Goal: Download file/media

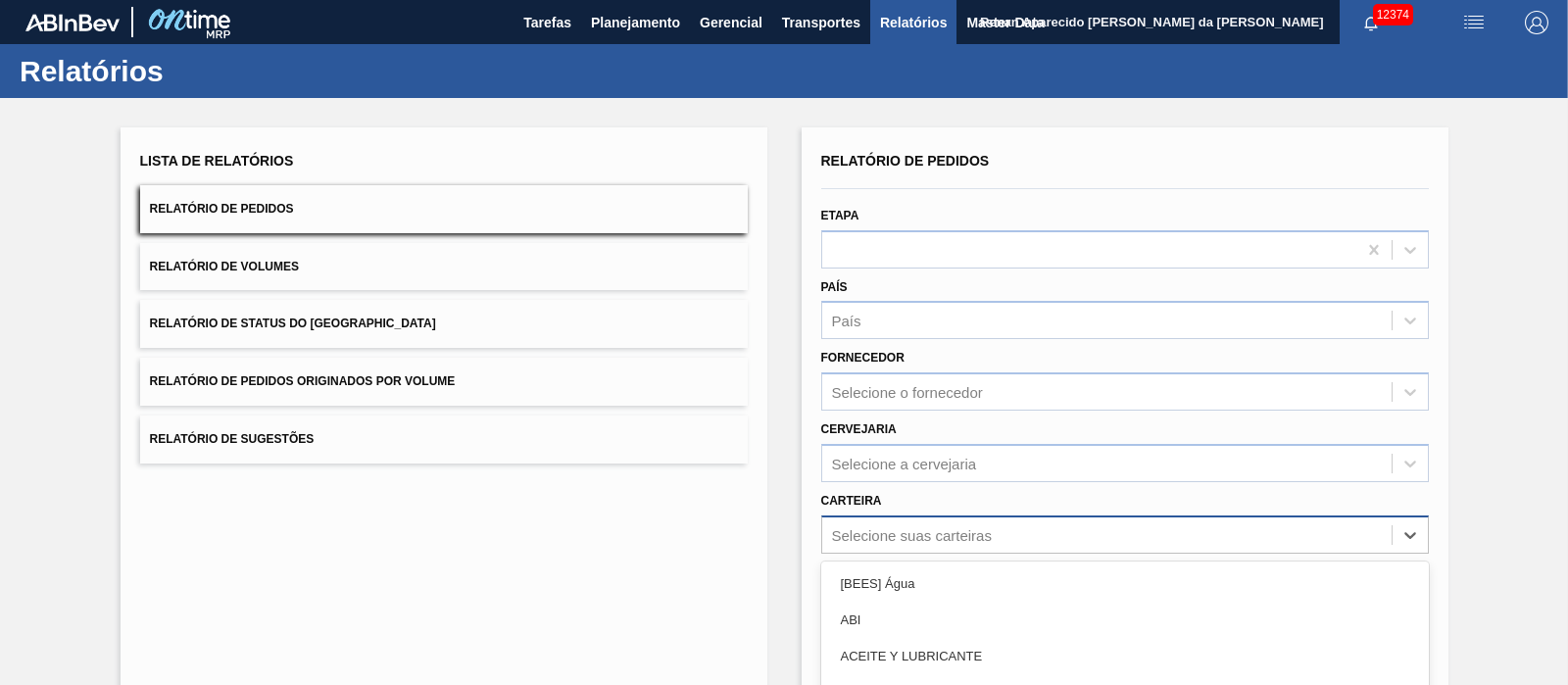
scroll to position [175, 0]
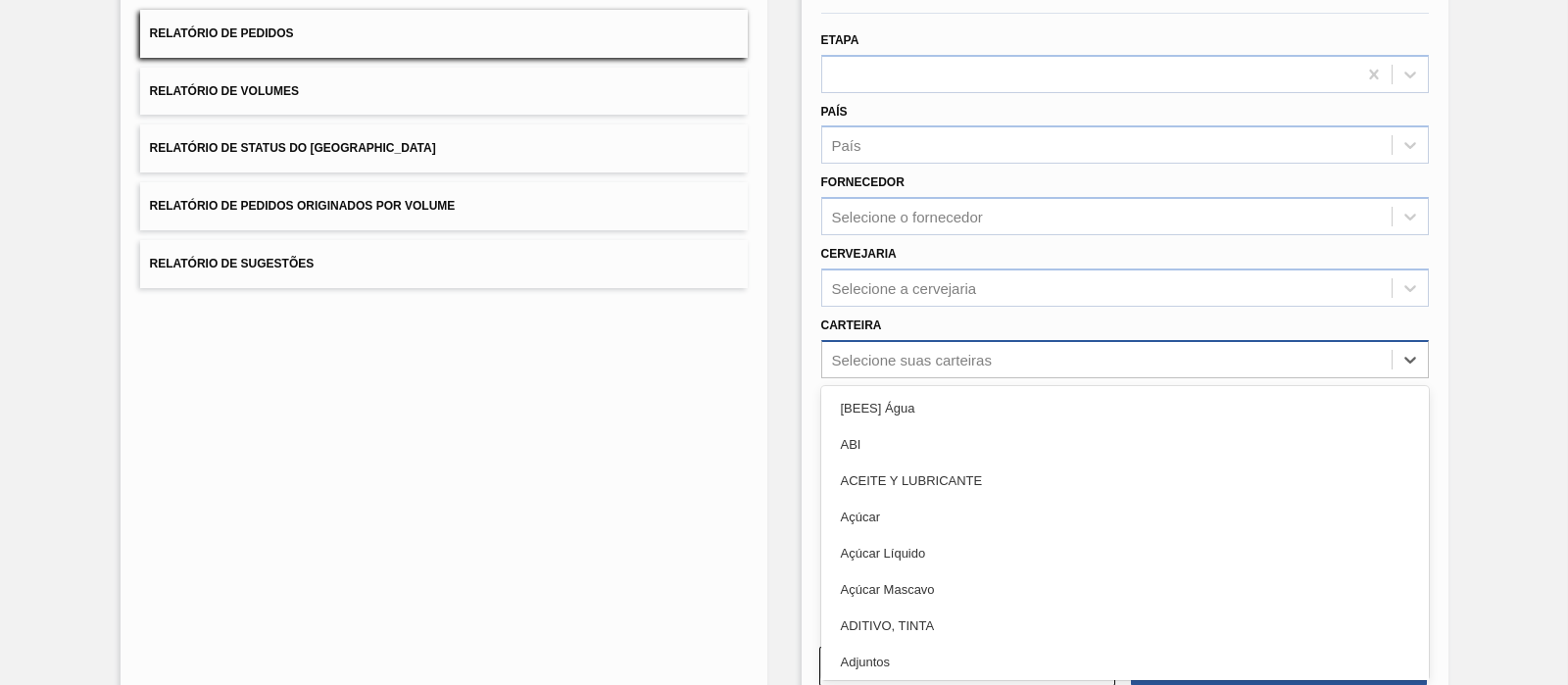
click at [857, 378] on div "option Açúcar Líquido focused, 5 of 101. 101 results available. Use Up and Down…" at bounding box center [1124, 358] width 607 height 38
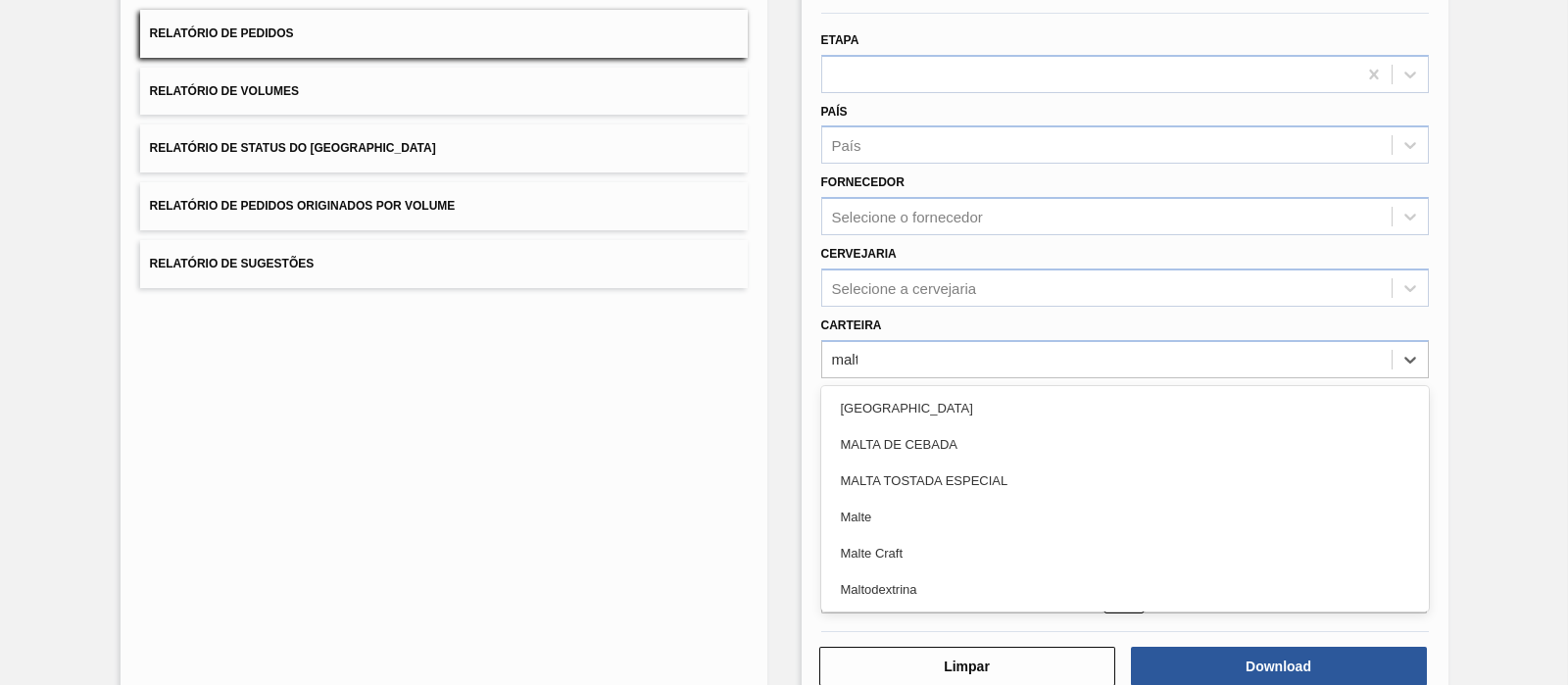
type input "malte"
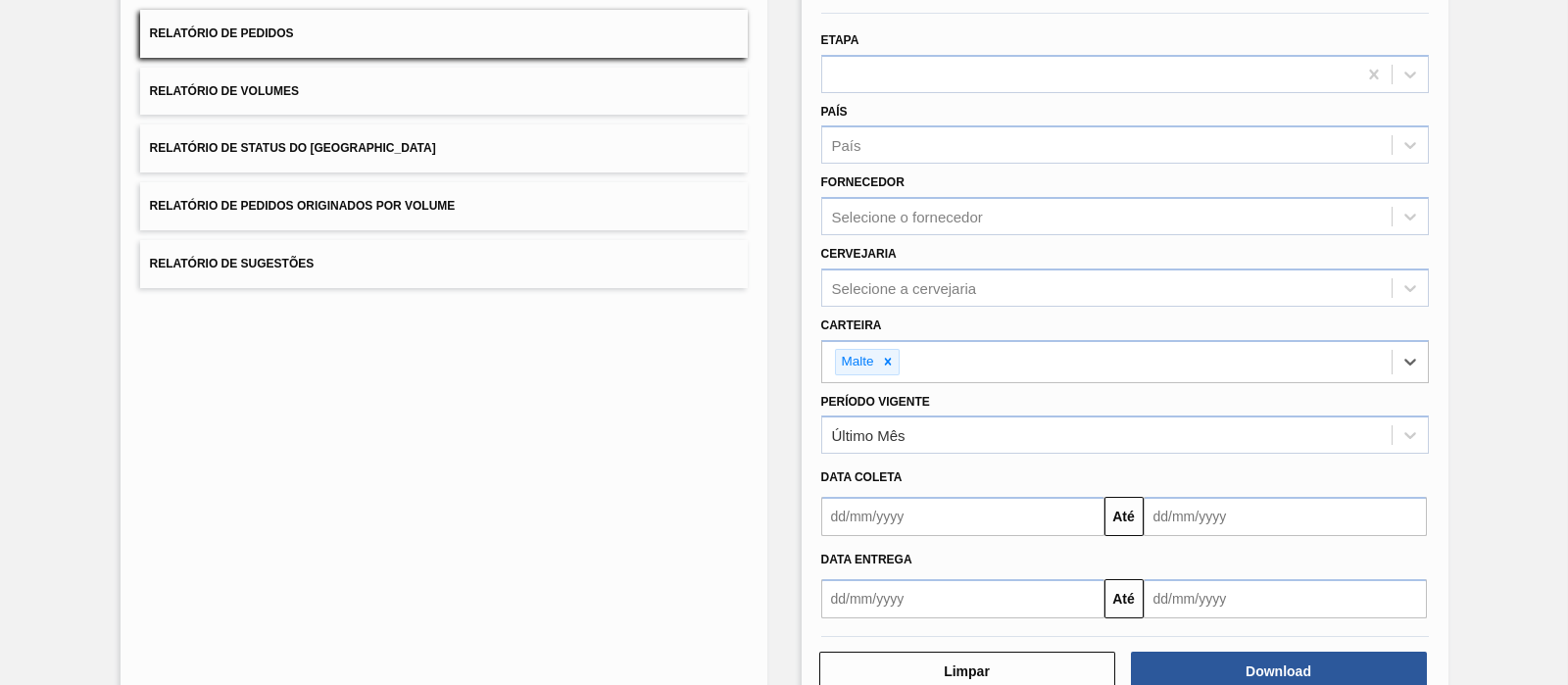
scroll to position [223, 0]
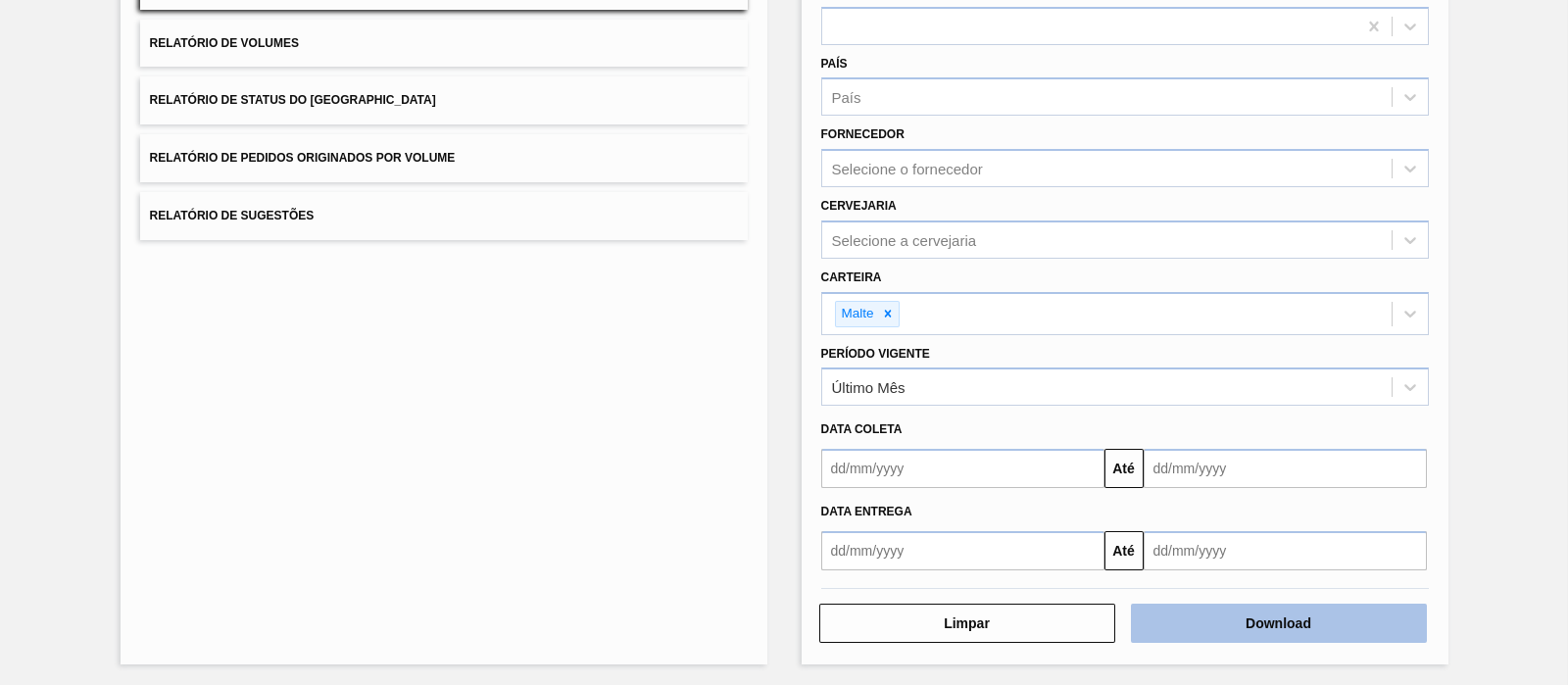
click at [1303, 627] on button "Download" at bounding box center [1279, 623] width 296 height 39
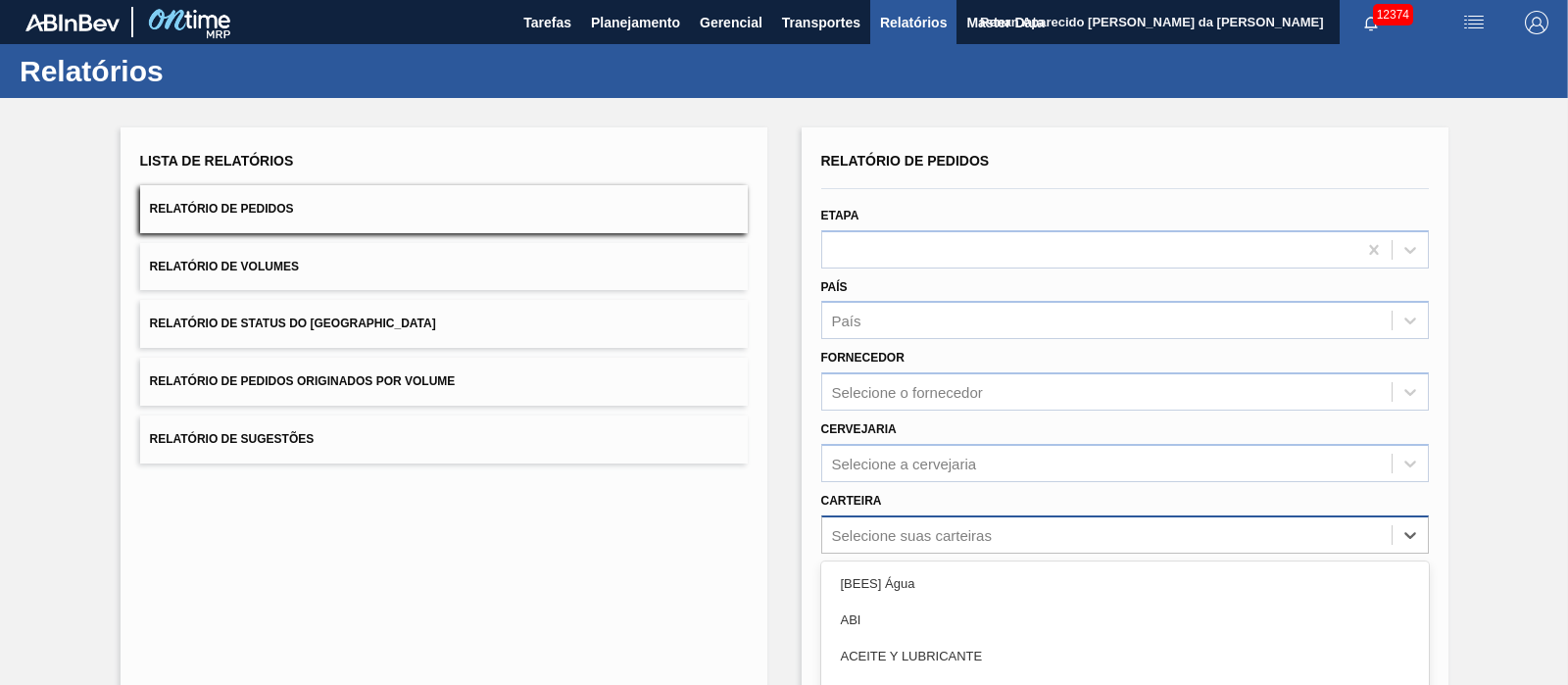
scroll to position [175, 0]
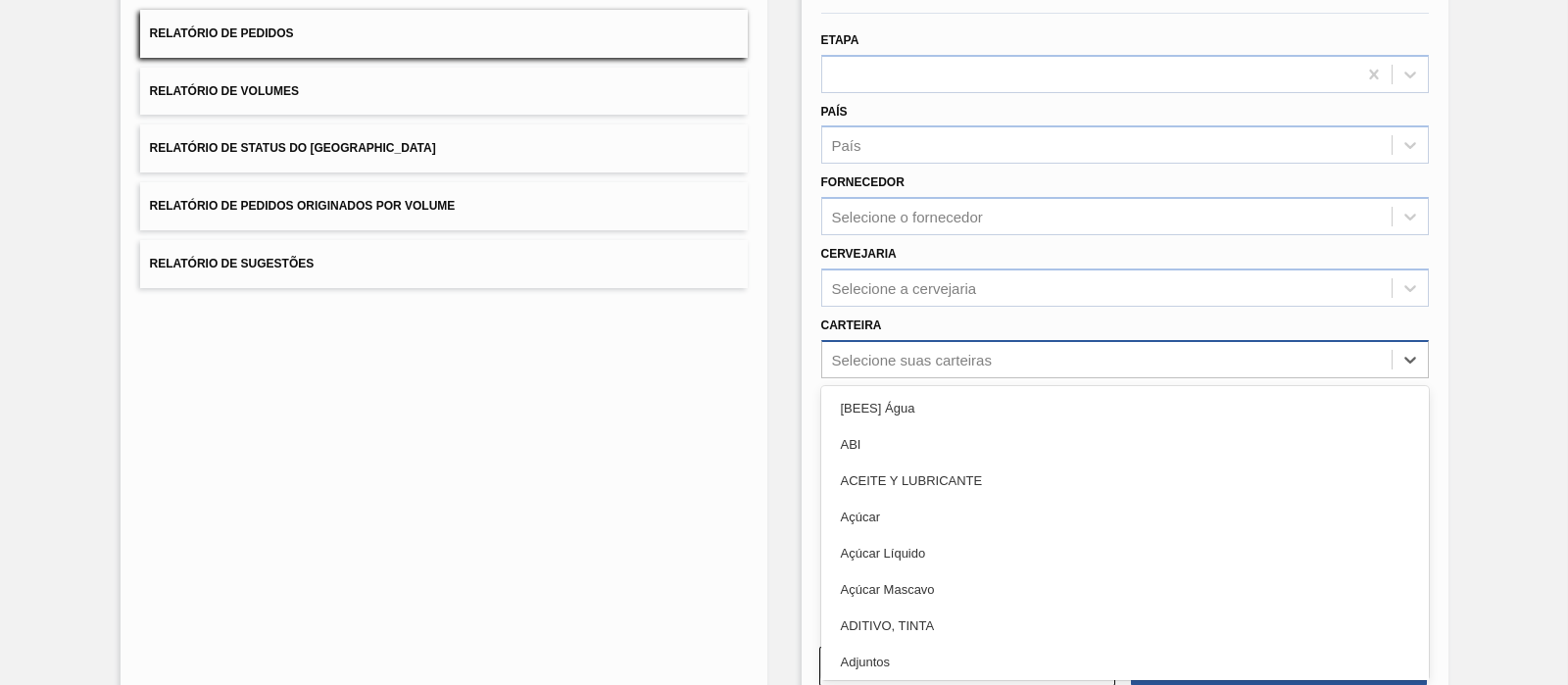
click at [888, 378] on div "option [BEES] Água focused, 1 of 101. 101 results available. Use Up and Down to…" at bounding box center [1124, 358] width 607 height 38
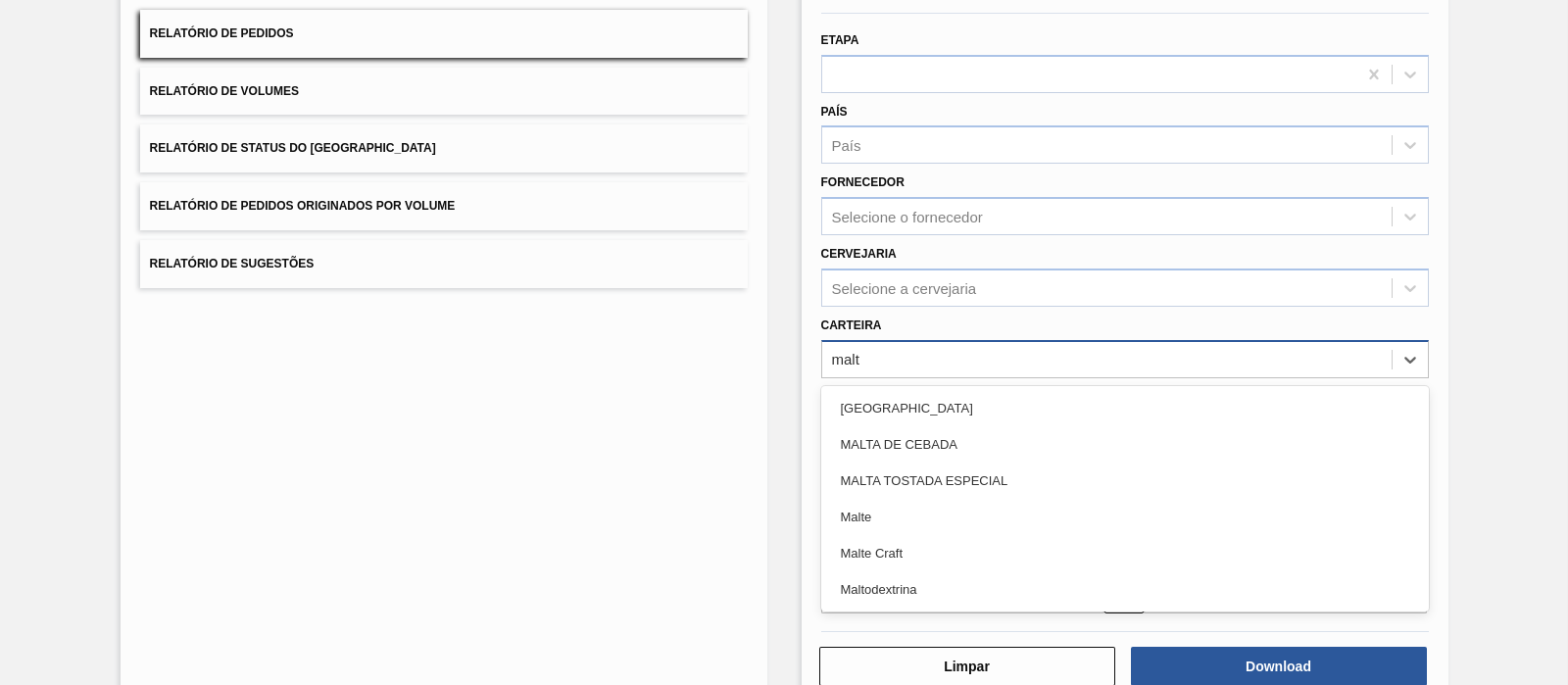
type input "malte"
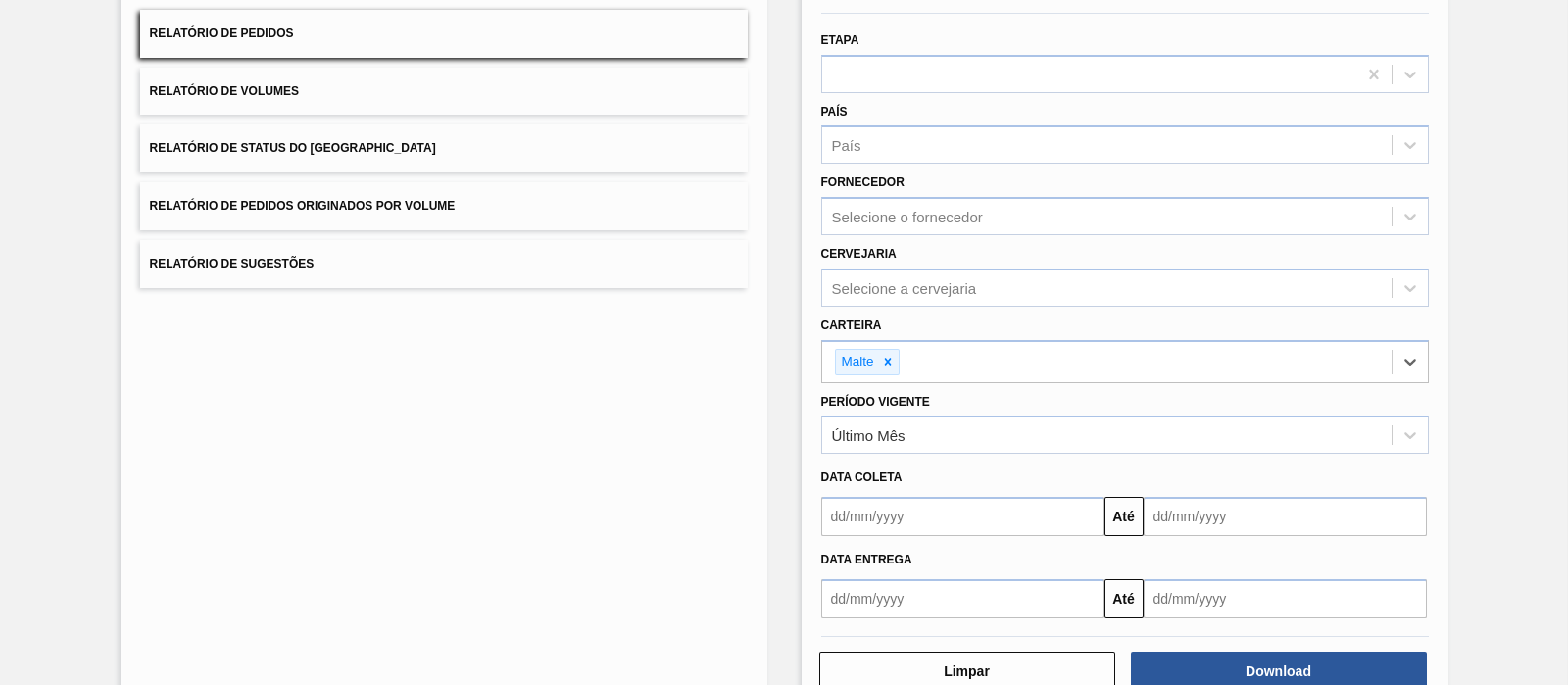
scroll to position [223, 0]
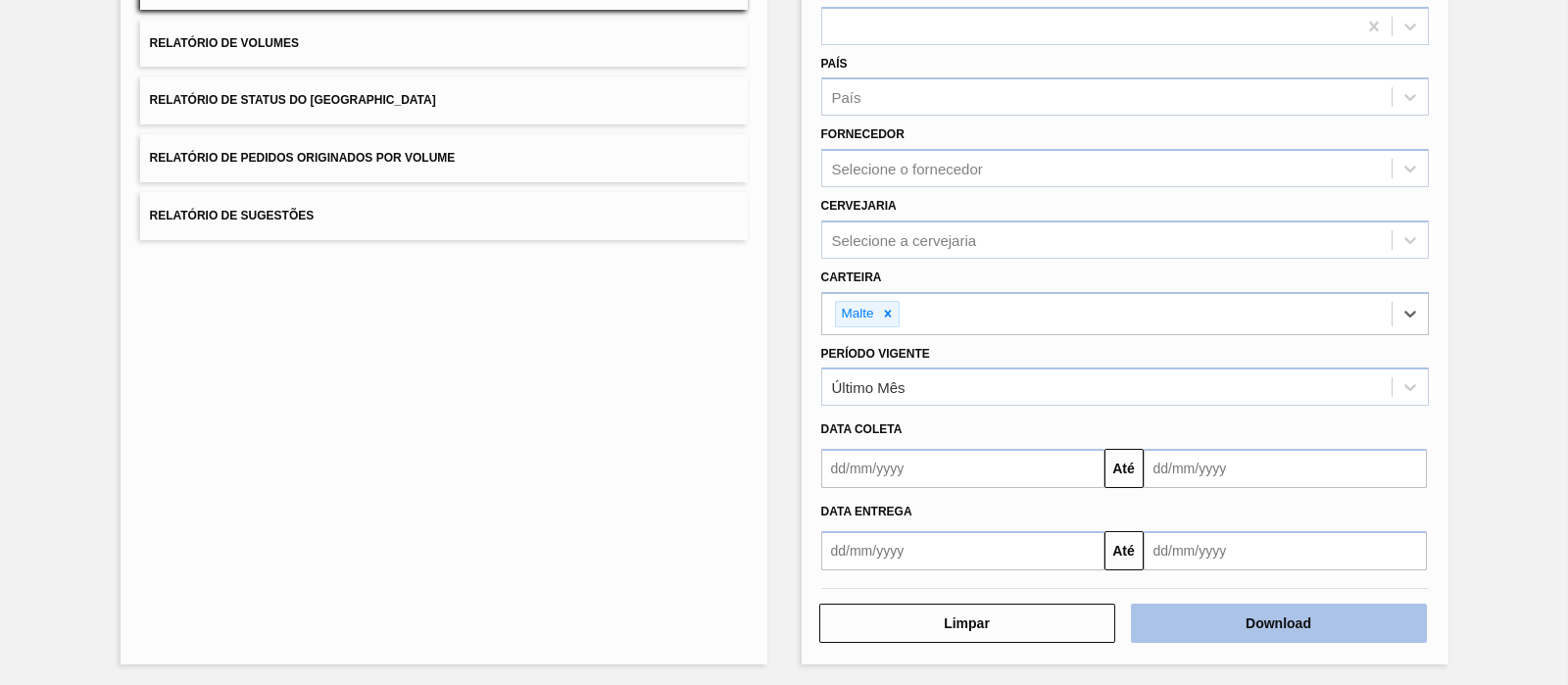
click at [1229, 604] on button "Download" at bounding box center [1279, 623] width 296 height 39
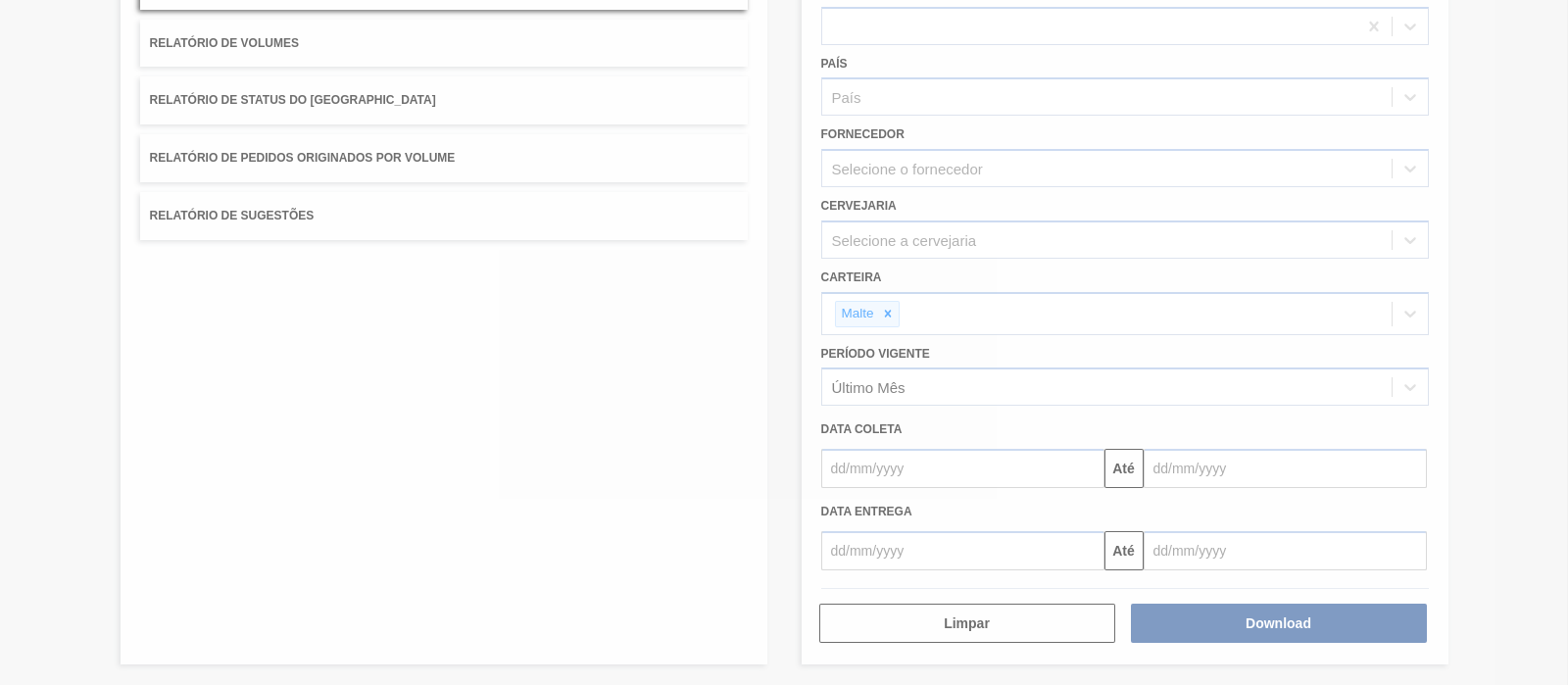
click at [1098, 402] on div at bounding box center [784, 342] width 1568 height 685
